Goal: Use online tool/utility: Utilize a website feature to perform a specific function

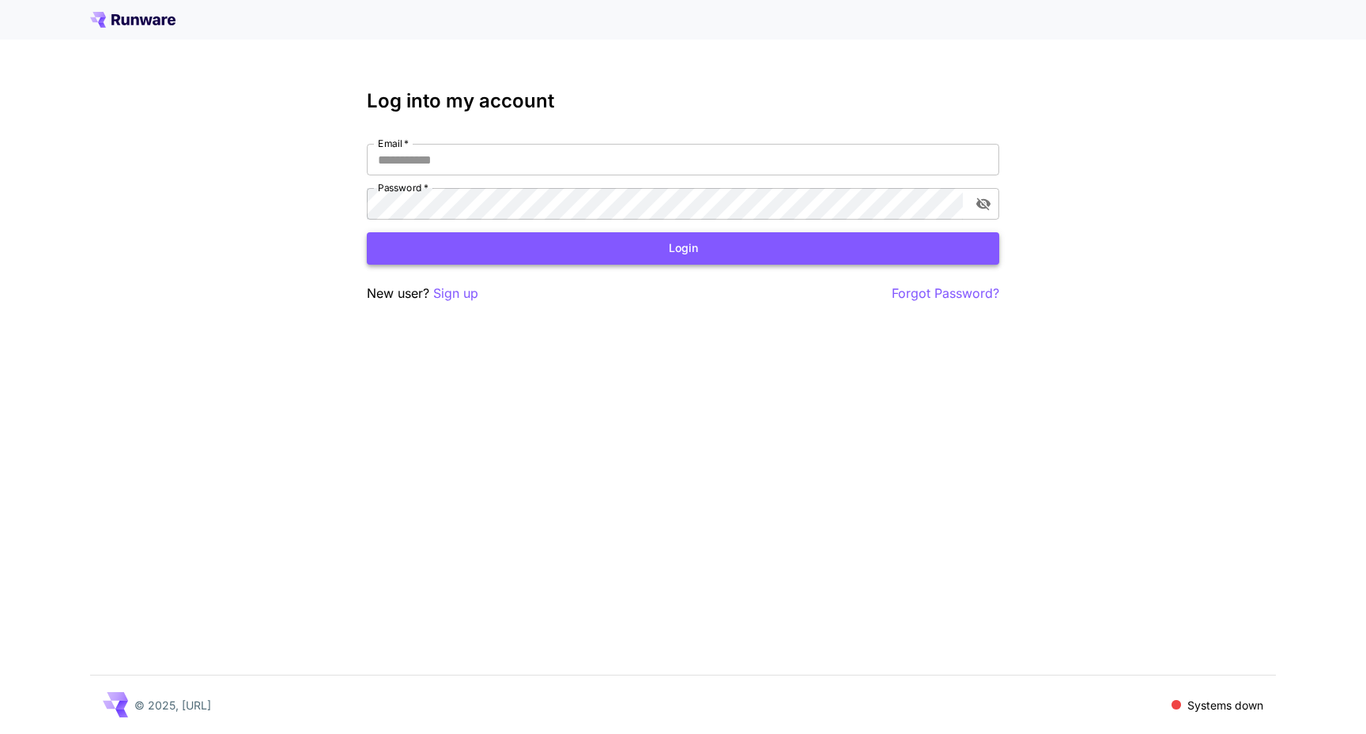
type input "**********"
click at [560, 257] on button "Login" at bounding box center [683, 248] width 632 height 32
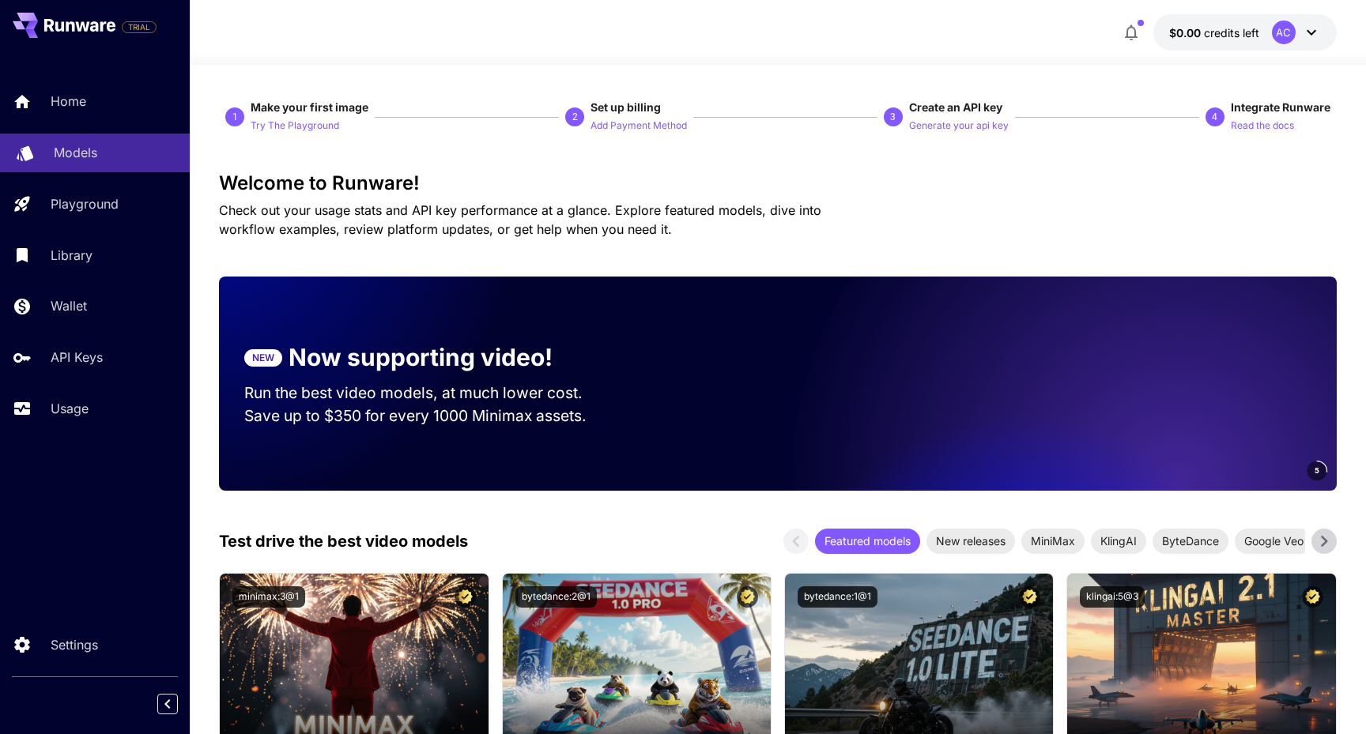
click at [97, 159] on div "Models" at bounding box center [115, 152] width 123 height 19
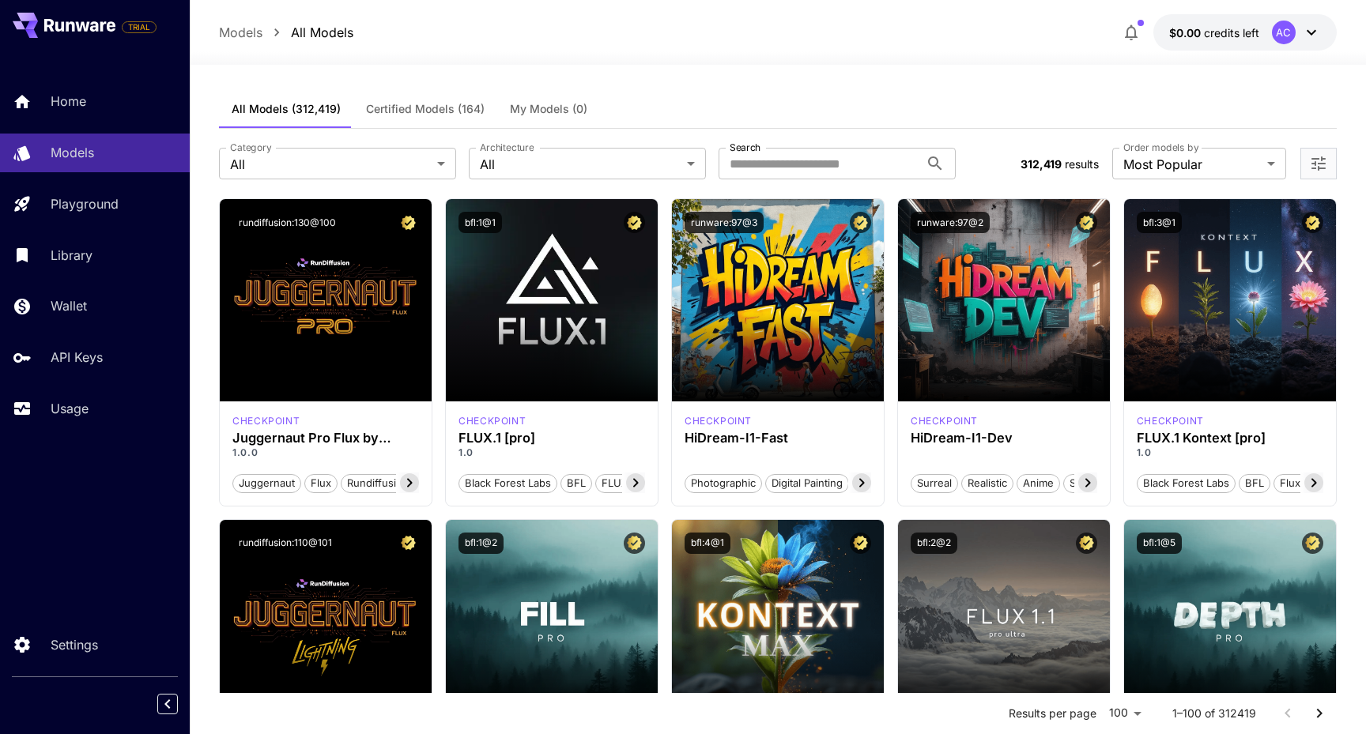
click at [1246, 34] on span "credits left" at bounding box center [1231, 32] width 55 height 13
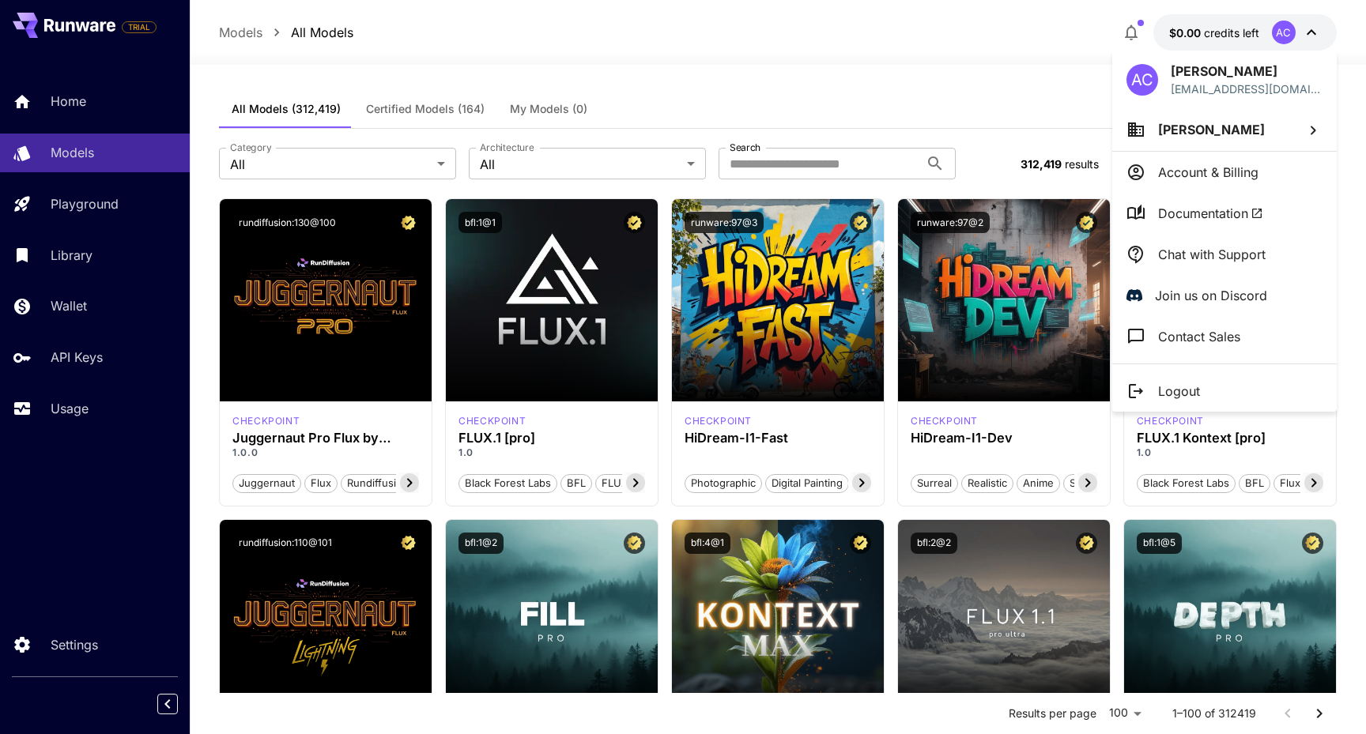
click at [1194, 169] on p "Account & Billing" at bounding box center [1208, 172] width 100 height 19
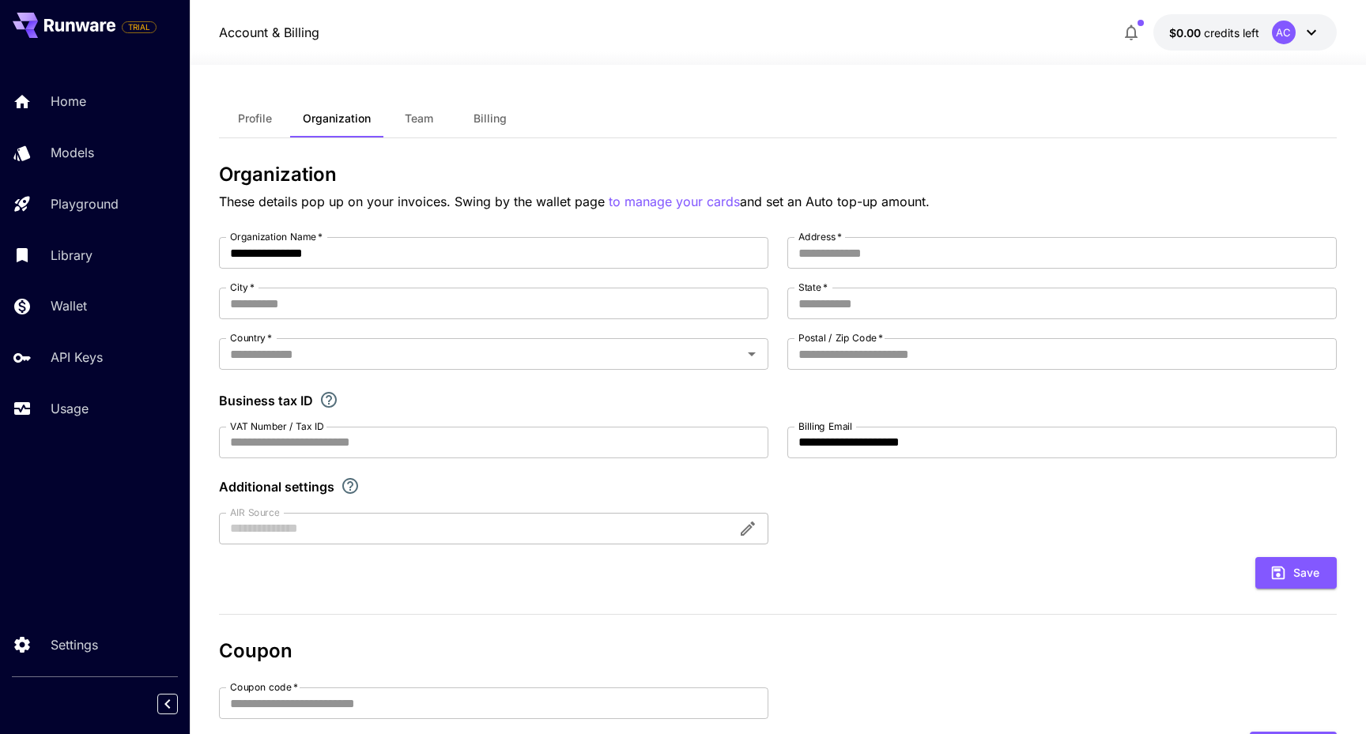
click at [265, 116] on span "Profile" at bounding box center [255, 118] width 34 height 14
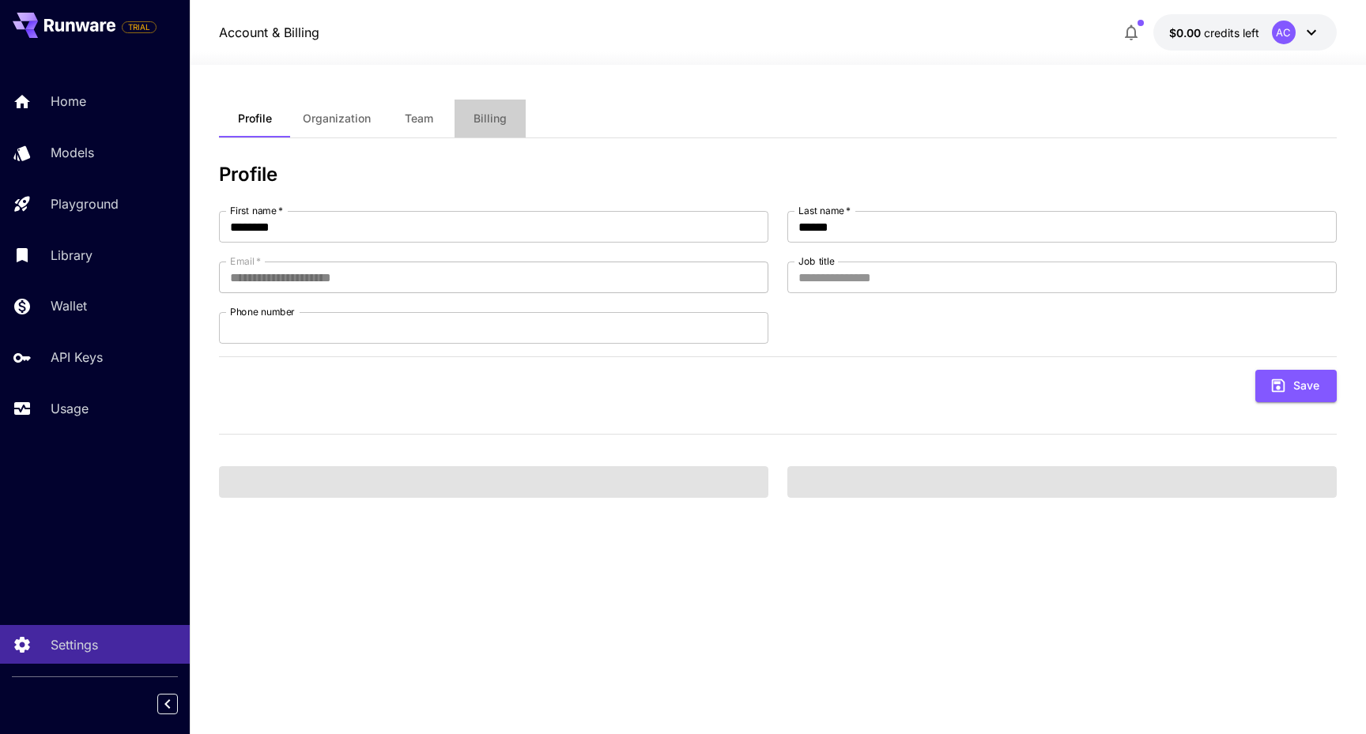
click at [477, 121] on span "Billing" at bounding box center [490, 118] width 33 height 14
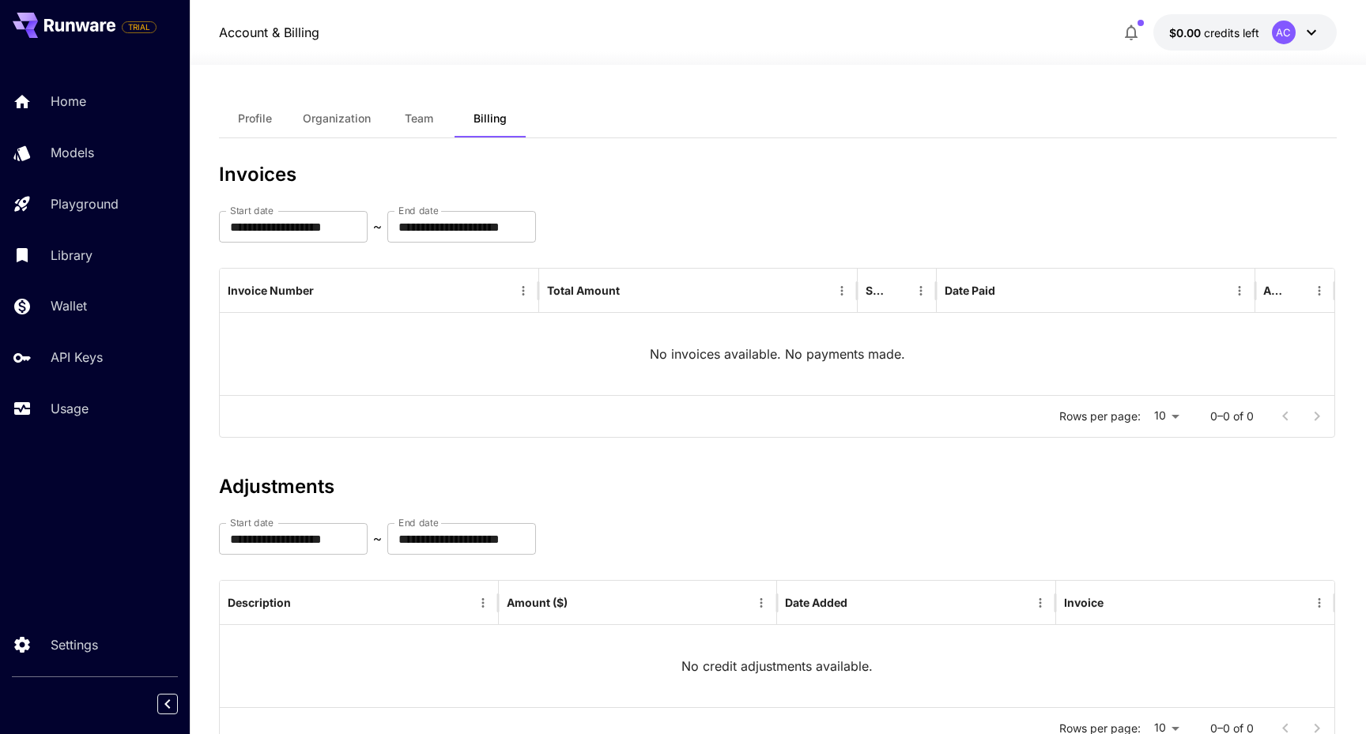
click at [331, 121] on span "Organization" at bounding box center [337, 118] width 68 height 14
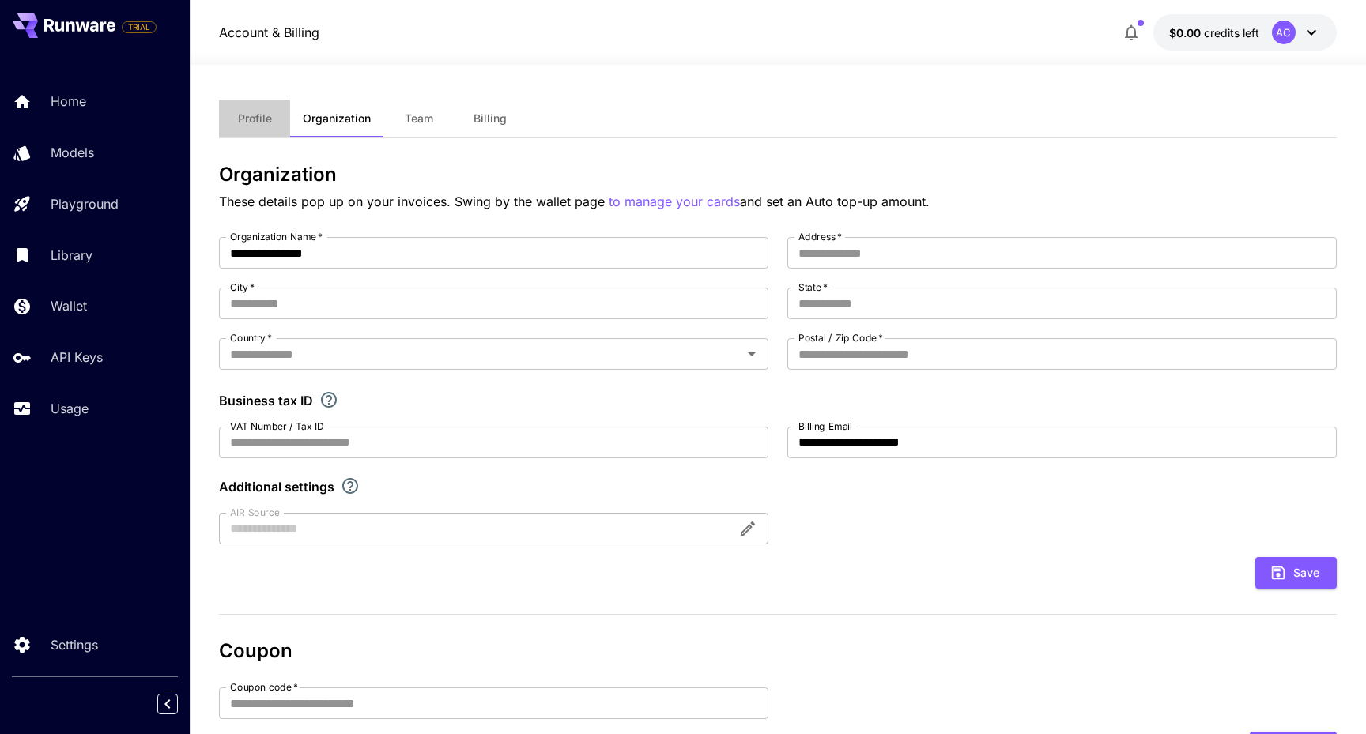
click at [243, 126] on button "Profile" at bounding box center [254, 119] width 71 height 38
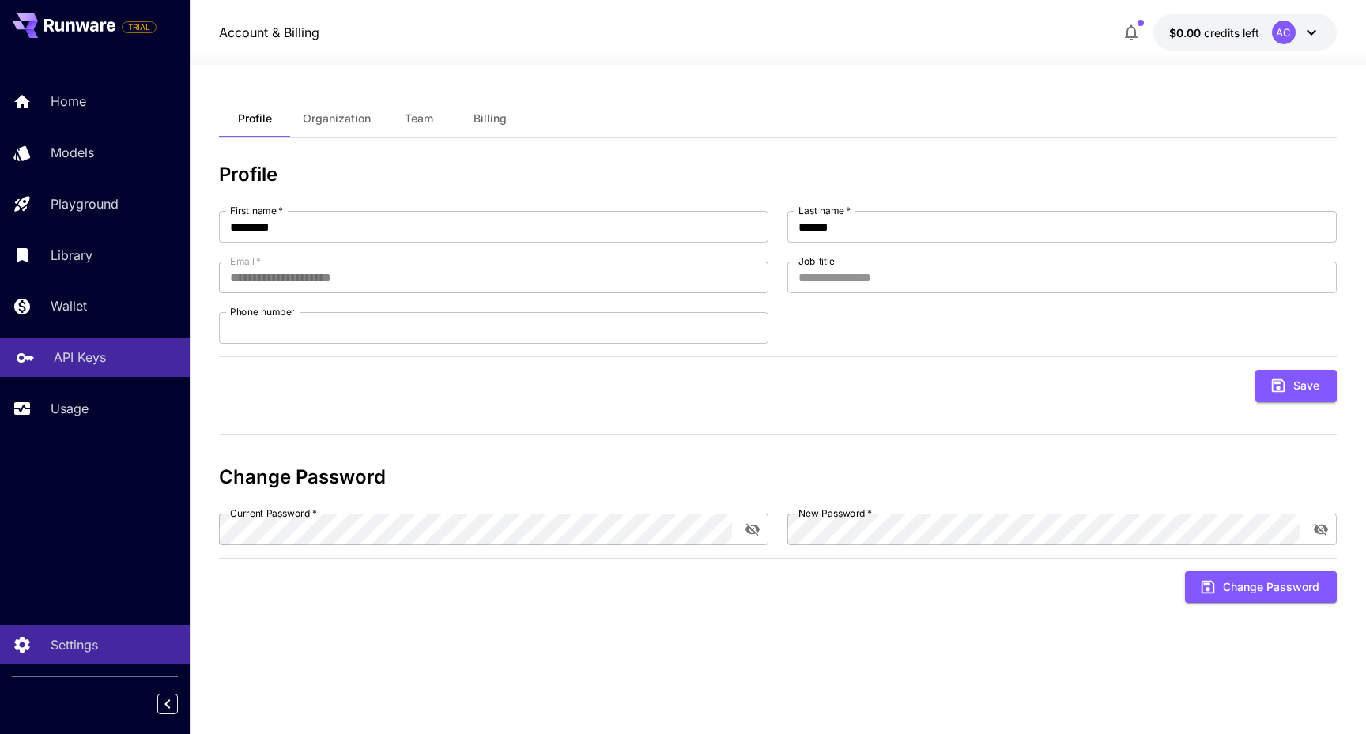
click at [77, 353] on p "API Keys" at bounding box center [80, 357] width 52 height 19
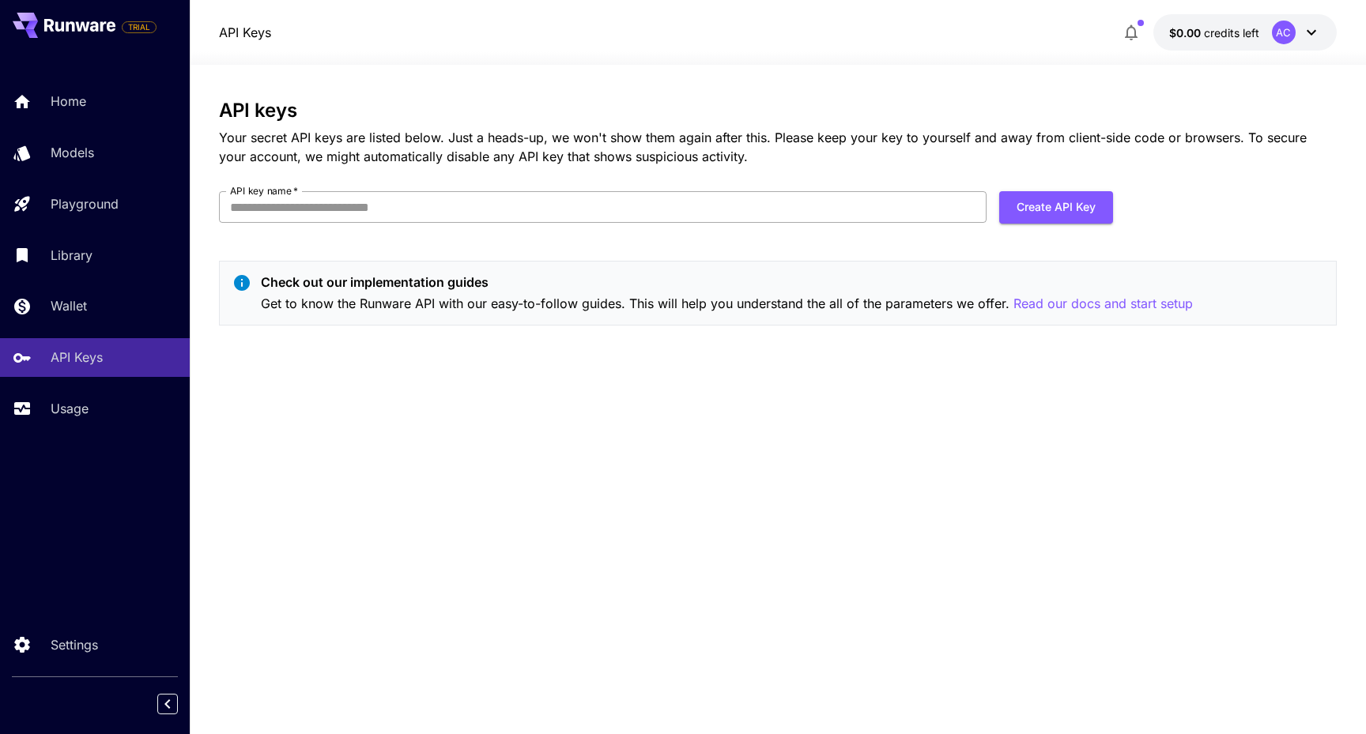
click at [326, 208] on input "API key name   *" at bounding box center [603, 207] width 768 height 32
click at [383, 572] on div "API keys Your secret API keys are listed below. Just a heads-up, we won't show …" at bounding box center [778, 400] width 1118 height 600
click at [109, 411] on div "Usage" at bounding box center [115, 408] width 123 height 19
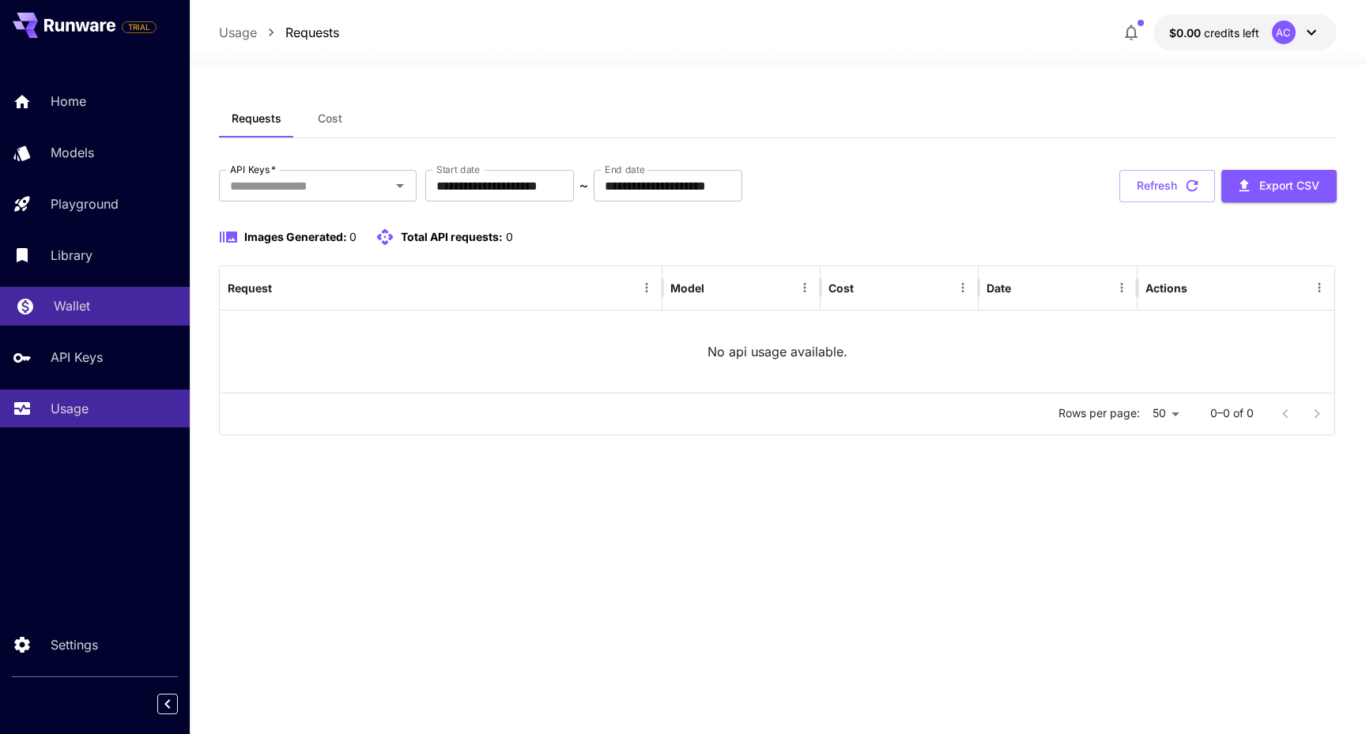
click at [119, 304] on div "Wallet" at bounding box center [115, 305] width 123 height 19
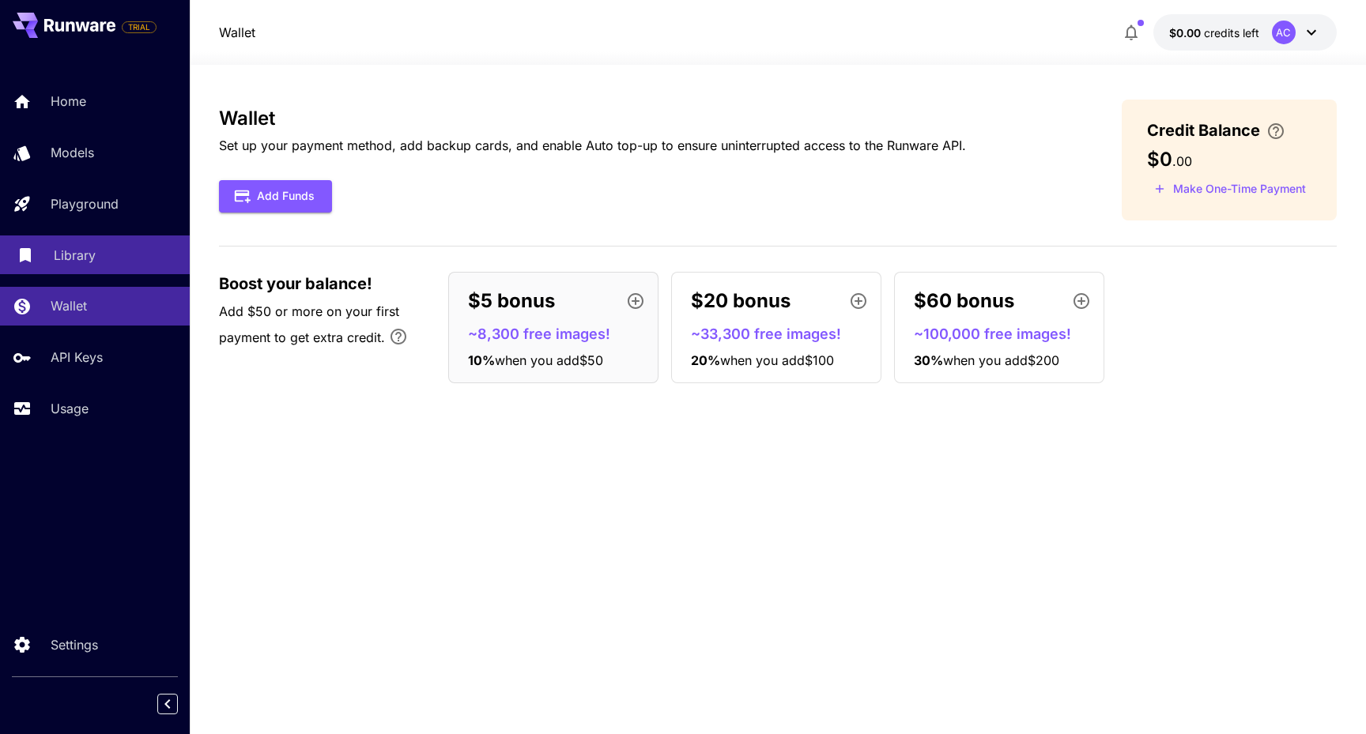
click at [60, 263] on p "Library" at bounding box center [75, 255] width 42 height 19
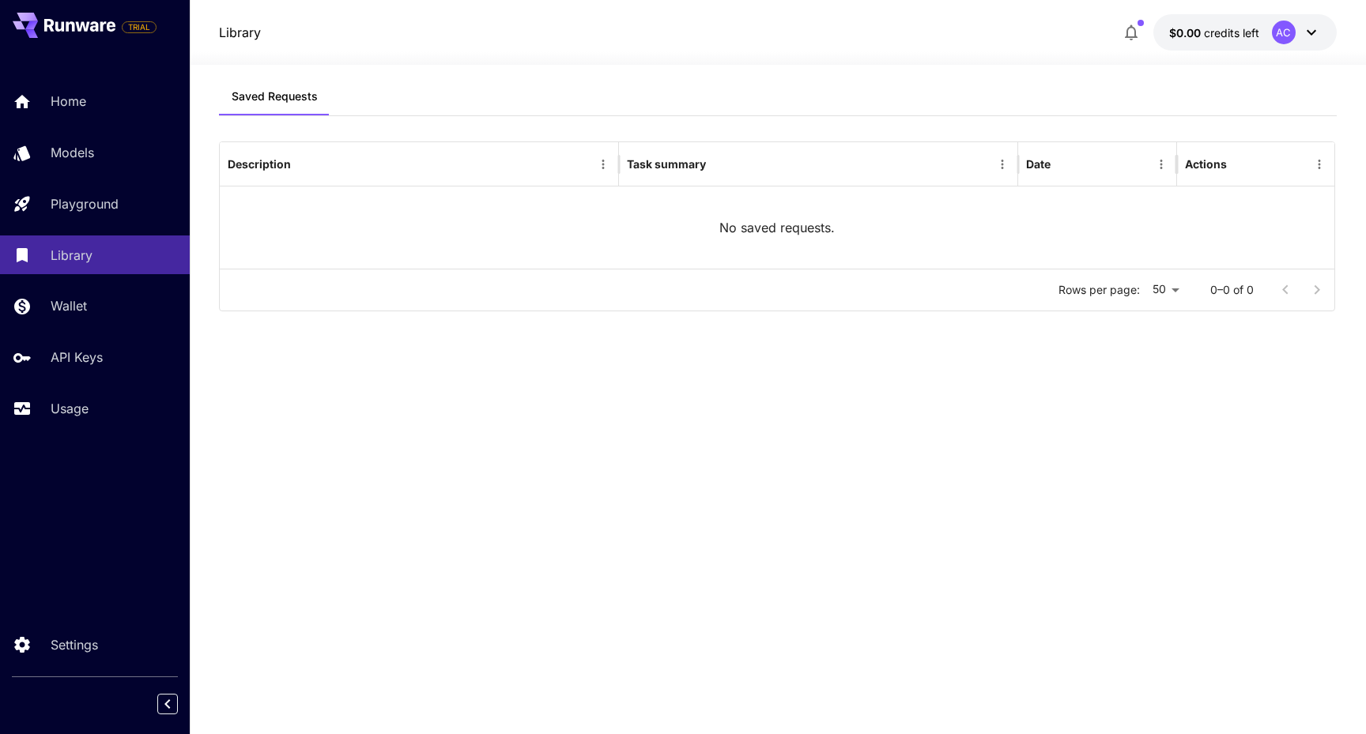
click at [98, 225] on div "Home Models Playground Library Wallet API Keys Usage" at bounding box center [95, 254] width 190 height 345
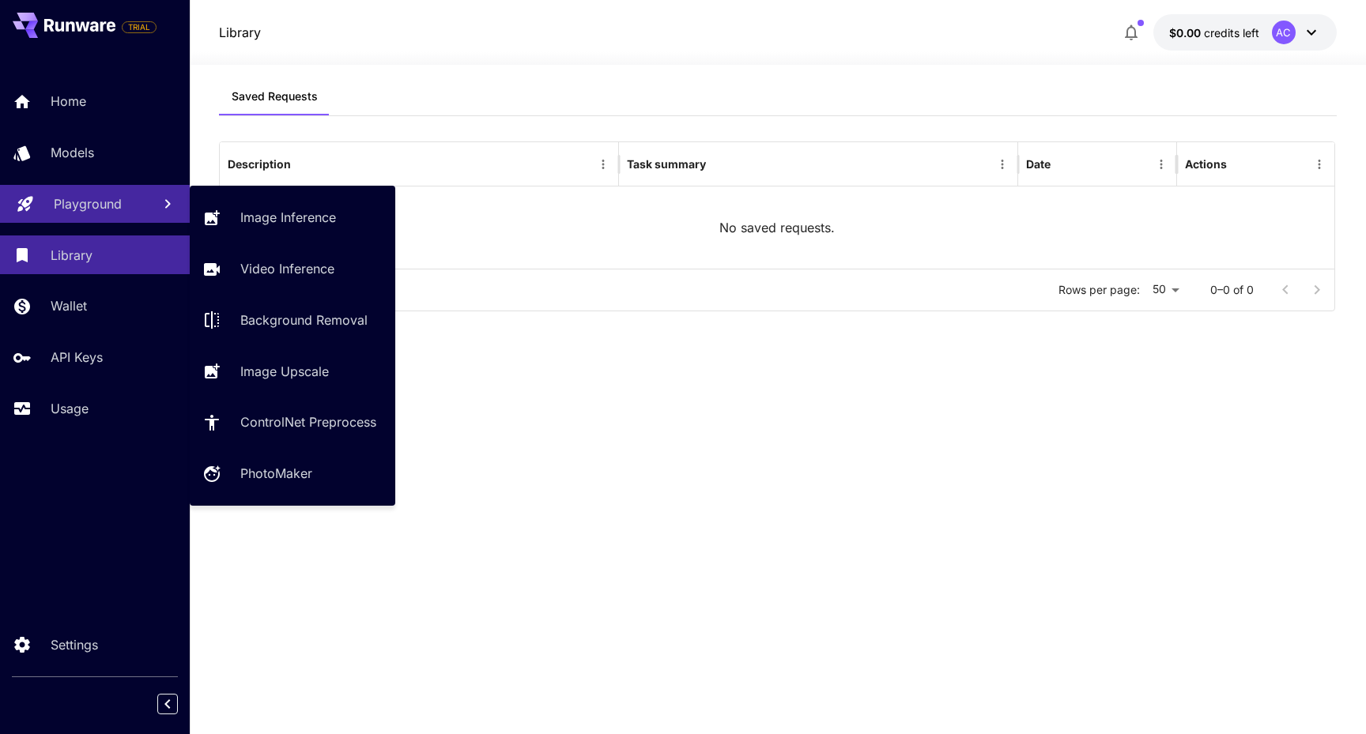
click at [92, 204] on p "Playground" at bounding box center [88, 203] width 68 height 19
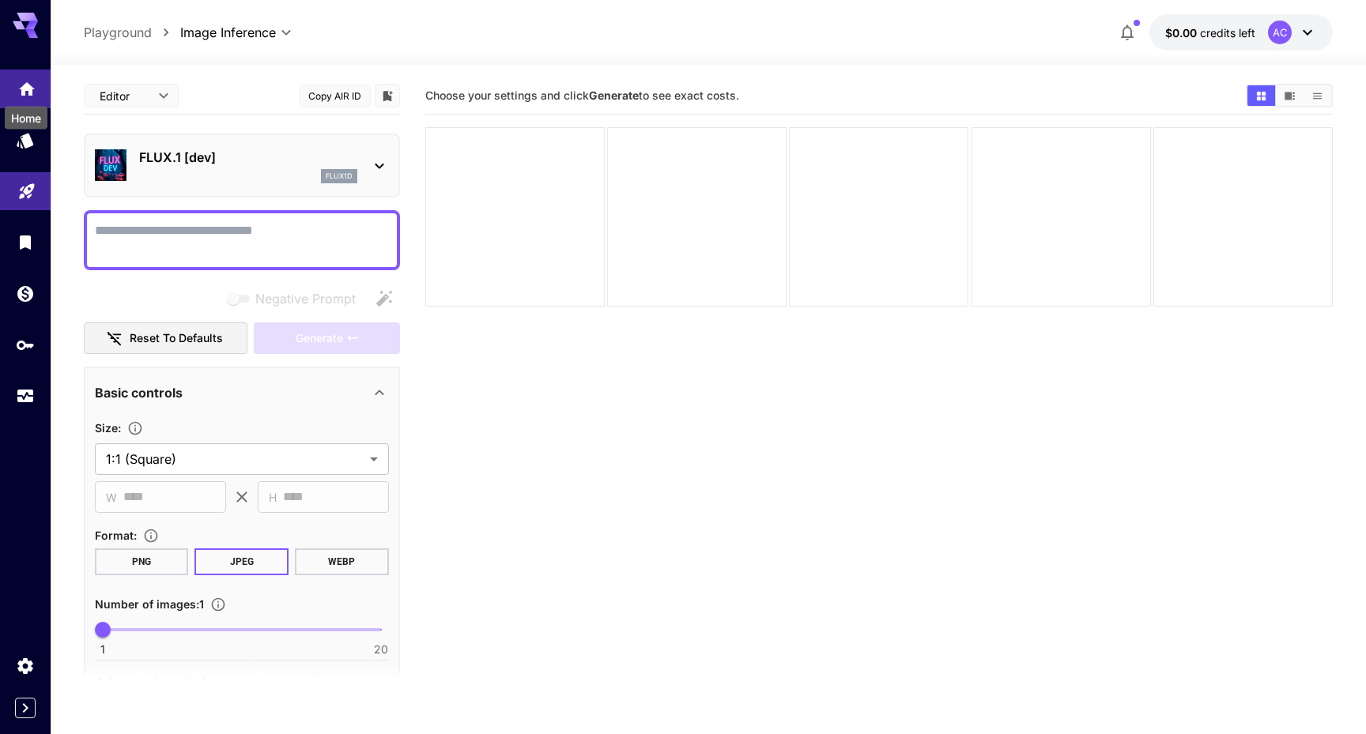
click at [28, 94] on link at bounding box center [25, 89] width 51 height 39
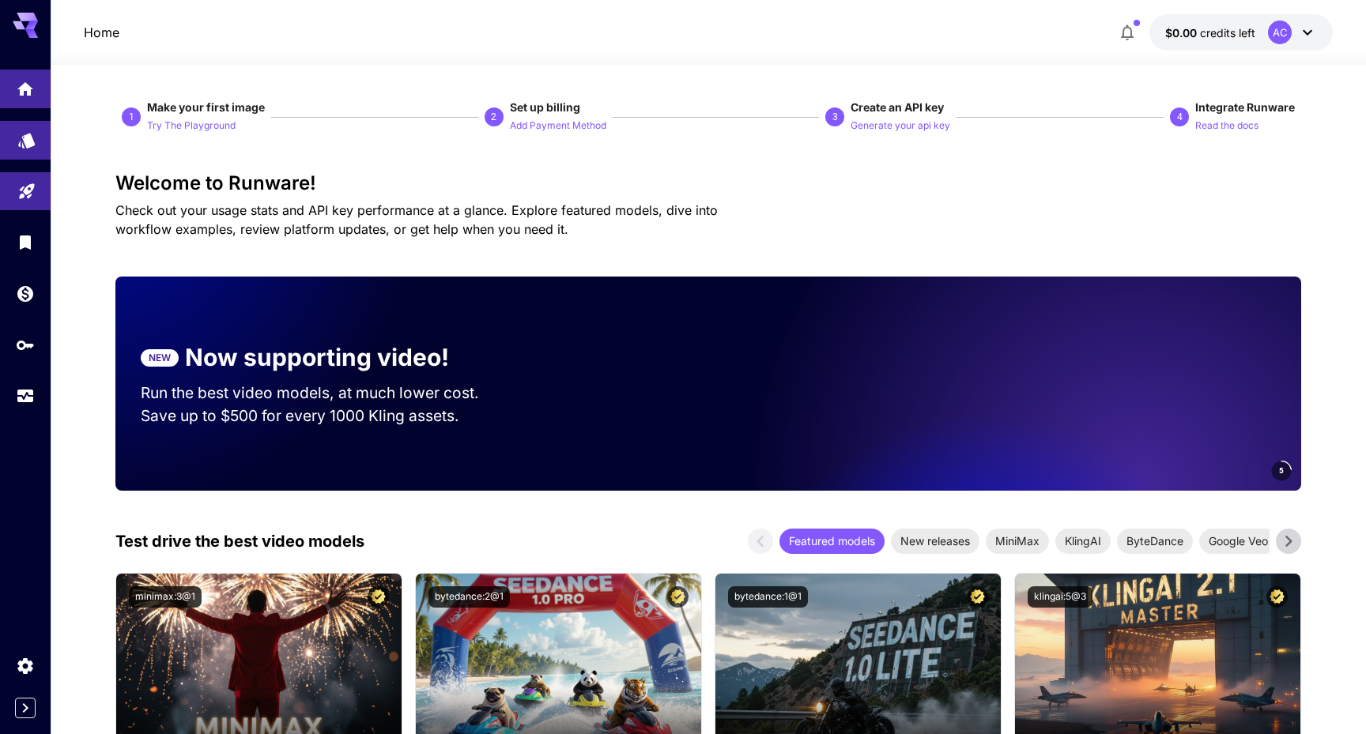
click at [26, 136] on icon "Models" at bounding box center [26, 135] width 17 height 15
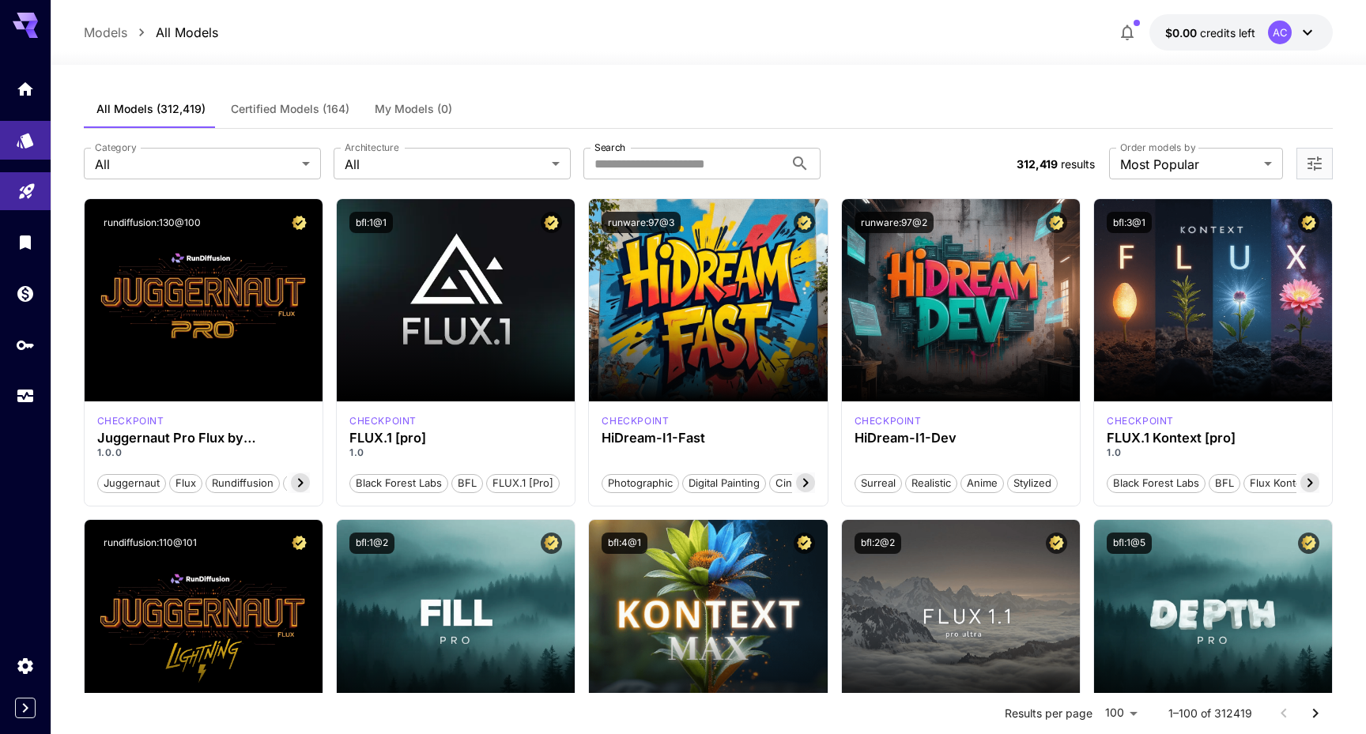
click at [26, 27] on icon at bounding box center [31, 25] width 13 height 9
click at [26, 294] on icon "Wallet" at bounding box center [27, 289] width 16 height 16
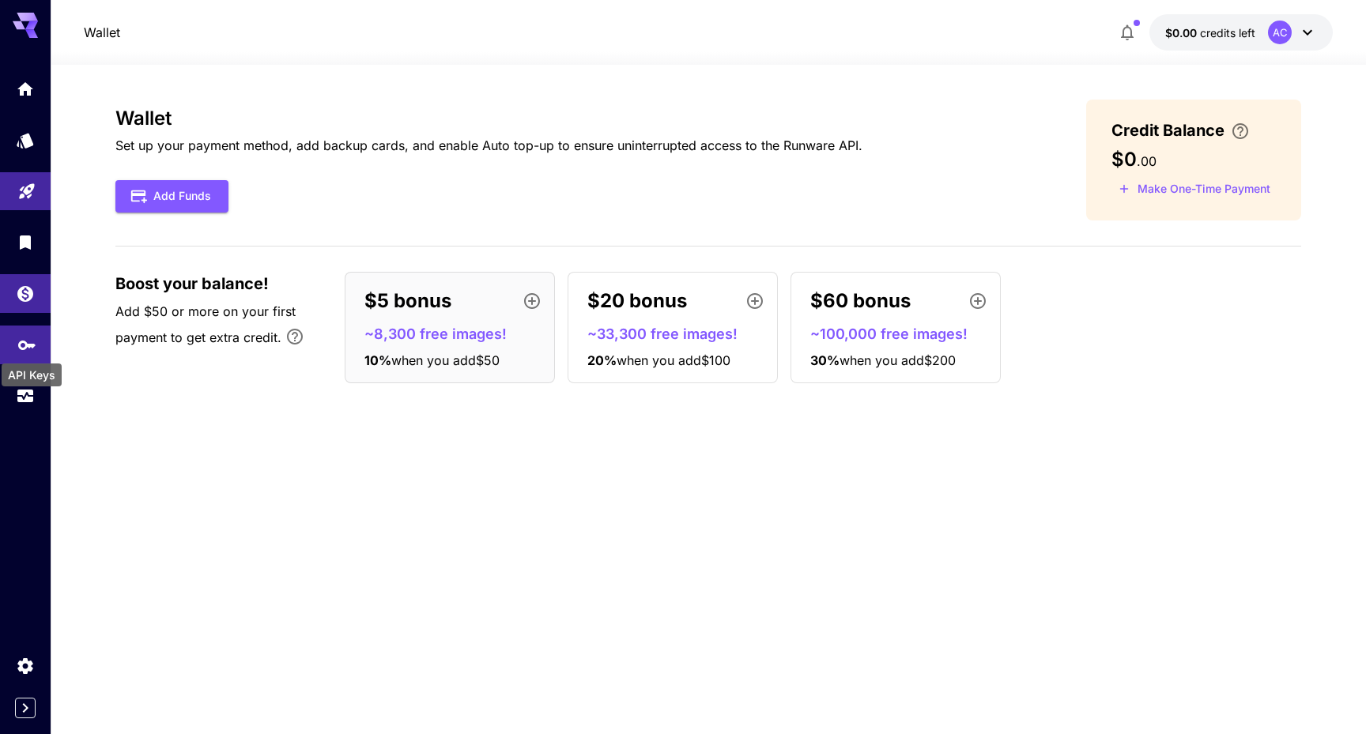
click at [21, 340] on icon "API Keys" at bounding box center [26, 339] width 19 height 19
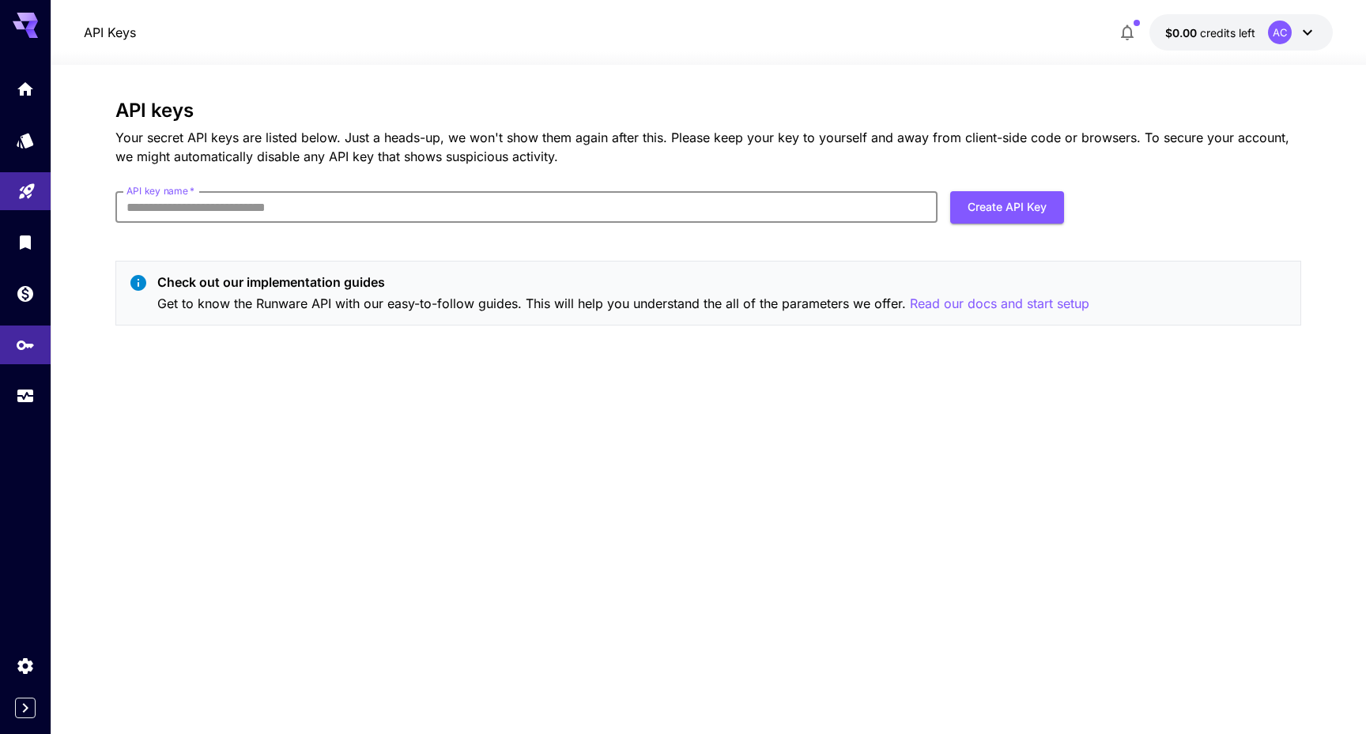
click at [164, 204] on input "API key name   *" at bounding box center [526, 207] width 822 height 32
click at [25, 712] on icon "Expand sidebar" at bounding box center [25, 708] width 19 height 19
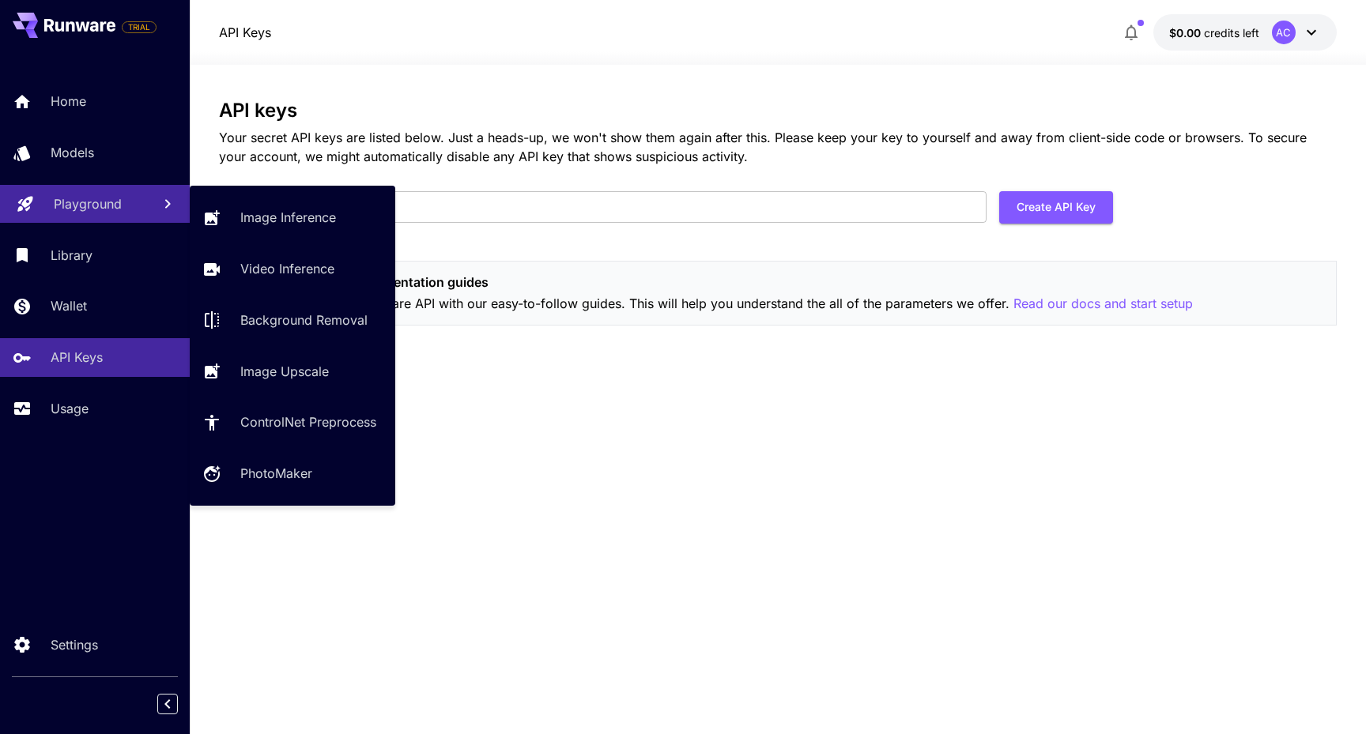
click at [80, 195] on p "Playground" at bounding box center [88, 203] width 68 height 19
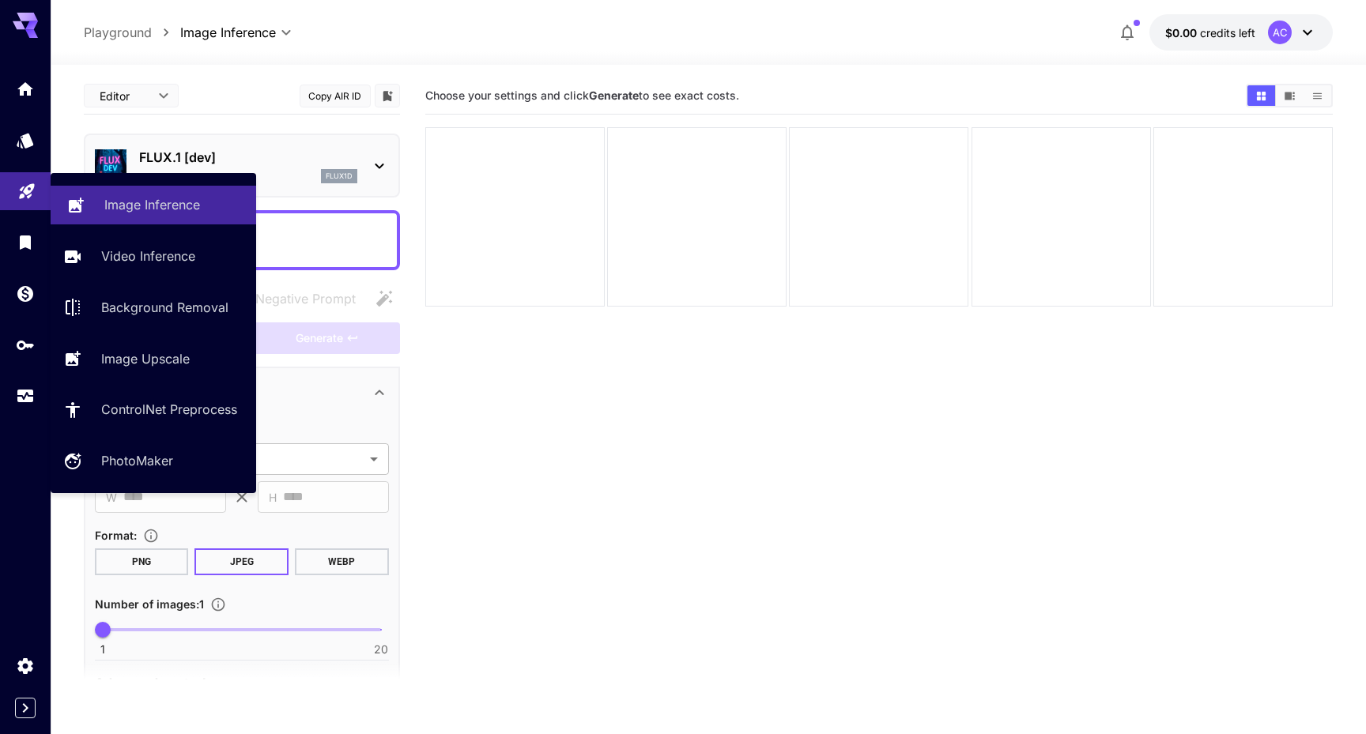
click at [149, 208] on p "Image Inference" at bounding box center [152, 204] width 96 height 19
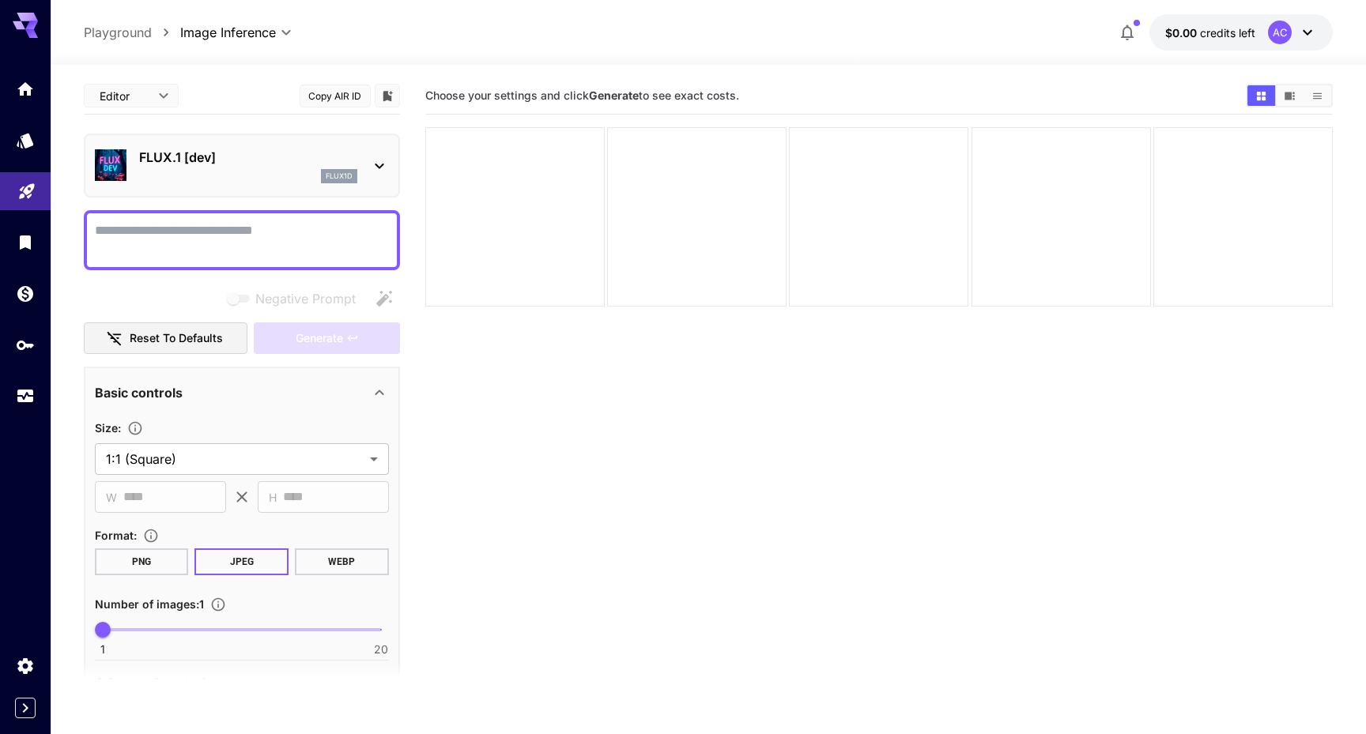
click at [362, 150] on div "FLUX.1 [dev] flux1d" at bounding box center [242, 166] width 294 height 48
